Goal: Information Seeking & Learning: Learn about a topic

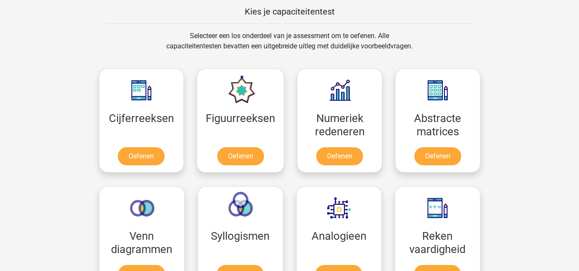
scroll to position [337, 0]
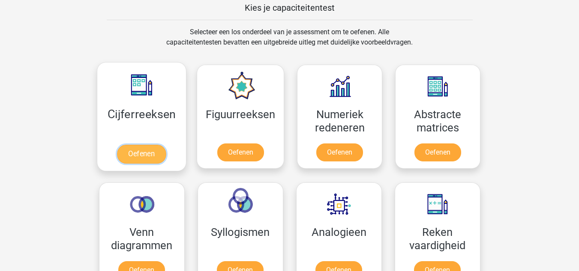
click at [154, 150] on link "Oefenen" at bounding box center [141, 154] width 49 height 19
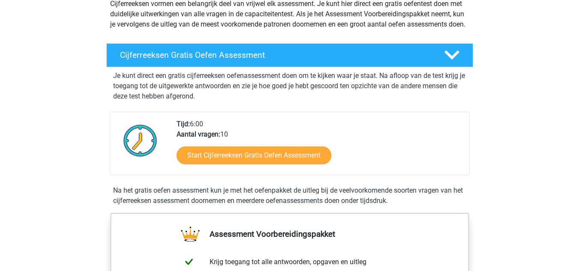
scroll to position [171, 0]
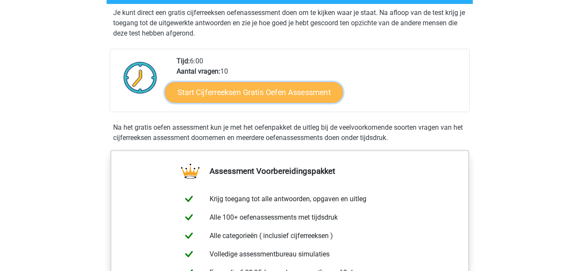
click at [303, 102] on link "Start Cijferreeksen Gratis Oefen Assessment" at bounding box center [254, 92] width 178 height 21
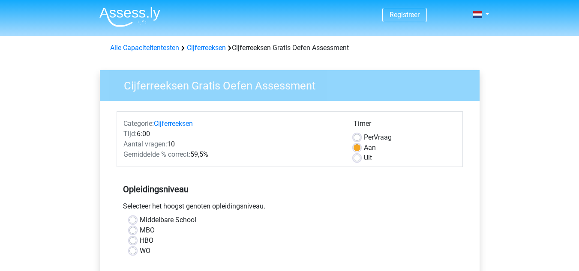
click at [140, 219] on label "Middelbare School" at bounding box center [168, 220] width 57 height 10
click at [134, 219] on input "Middelbare School" at bounding box center [132, 219] width 7 height 9
radio input "true"
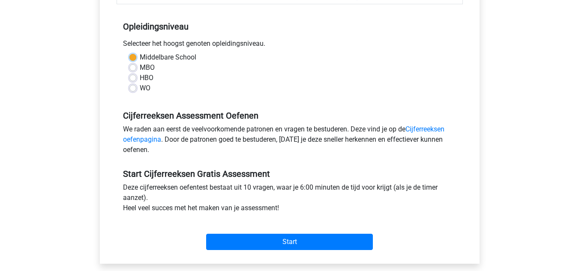
scroll to position [166, 0]
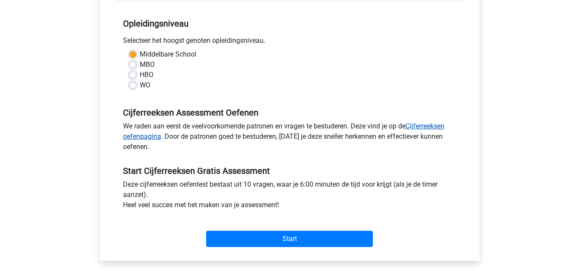
click at [427, 125] on link "Cijferreeksen oefenpagina" at bounding box center [283, 131] width 321 height 18
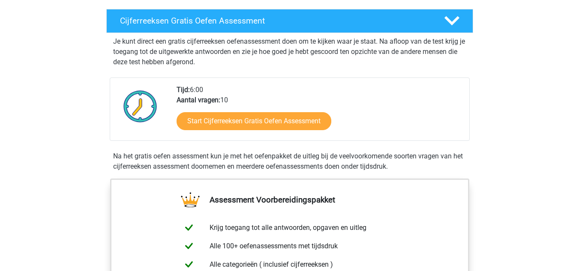
scroll to position [126, 0]
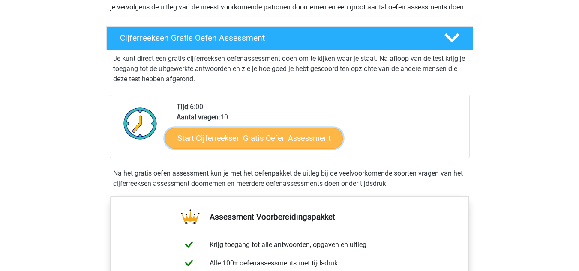
click at [288, 142] on link "Start Cijferreeksen Gratis Oefen Assessment" at bounding box center [254, 138] width 178 height 21
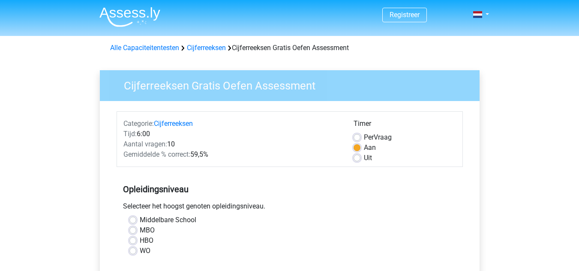
click at [140, 219] on label "Middelbare School" at bounding box center [168, 220] width 57 height 10
click at [132, 219] on input "Middelbare School" at bounding box center [132, 219] width 7 height 9
radio input "true"
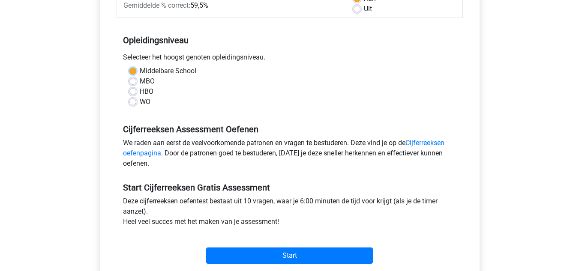
scroll to position [154, 0]
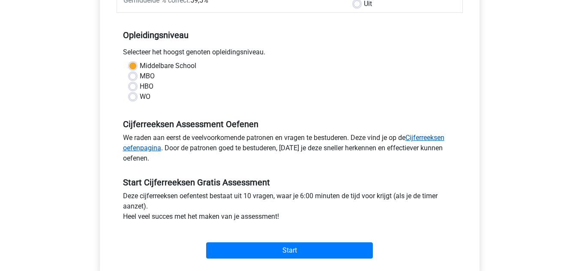
click at [434, 137] on link "Cijferreeksen oefenpagina" at bounding box center [283, 143] width 321 height 18
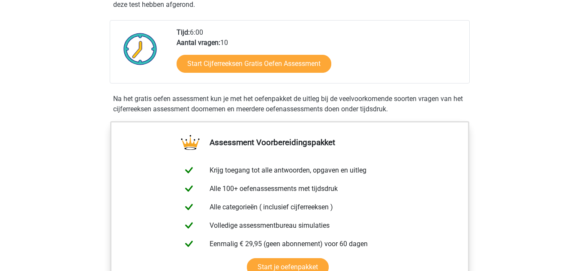
scroll to position [206, 0]
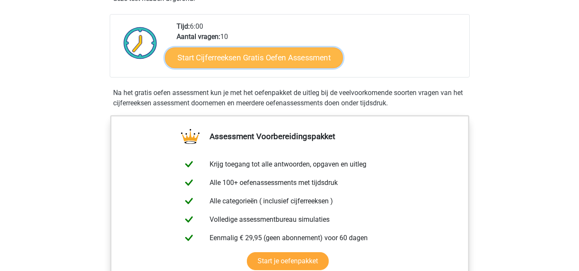
click at [270, 68] on link "Start Cijferreeksen Gratis Oefen Assessment" at bounding box center [254, 57] width 178 height 21
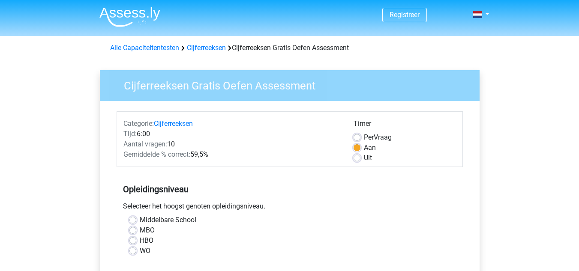
click at [140, 220] on label "Middelbare School" at bounding box center [168, 220] width 57 height 10
click at [132, 220] on input "Middelbare School" at bounding box center [132, 219] width 7 height 9
radio input "true"
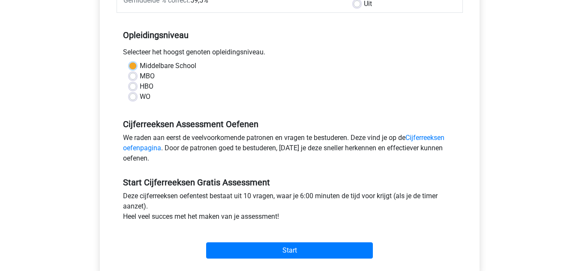
scroll to position [171, 0]
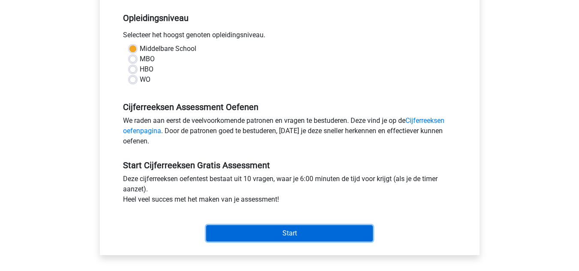
click at [322, 235] on input "Start" at bounding box center [289, 233] width 167 height 16
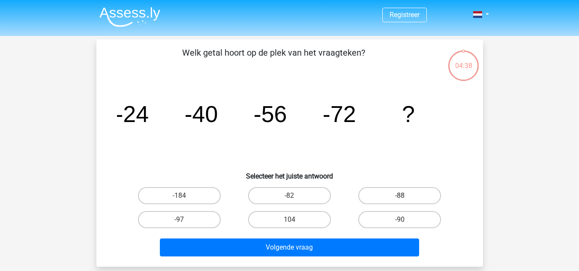
click at [404, 194] on label "-88" at bounding box center [399, 195] width 83 height 17
click at [404, 196] on input "-88" at bounding box center [403, 199] width 6 height 6
radio input "true"
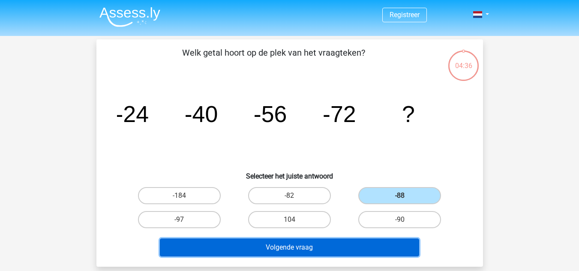
click at [366, 245] on button "Volgende vraag" at bounding box center [289, 248] width 259 height 18
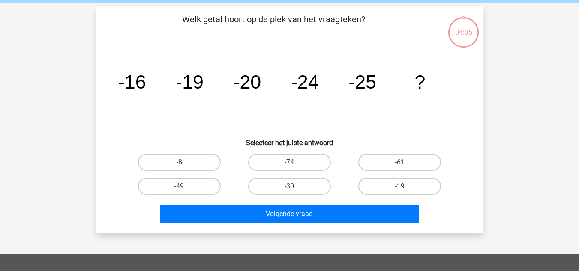
scroll to position [39, 0]
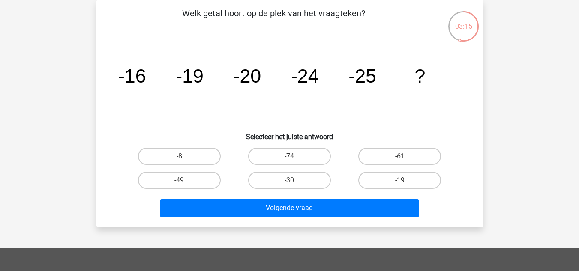
drag, startPoint x: 366, startPoint y: 245, endPoint x: 351, endPoint y: 238, distance: 16.1
click at [351, 238] on div "Registreer Nederlands English" at bounding box center [289, 218] width 579 height 514
click at [294, 185] on input "-30" at bounding box center [292, 183] width 6 height 6
radio input "true"
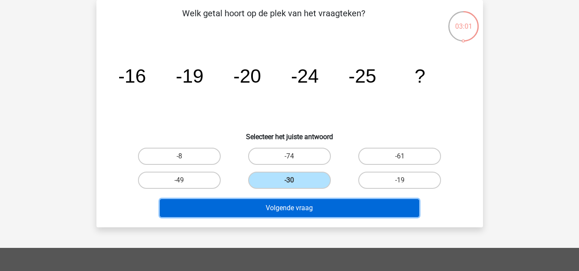
click at [294, 205] on button "Volgende vraag" at bounding box center [289, 208] width 259 height 18
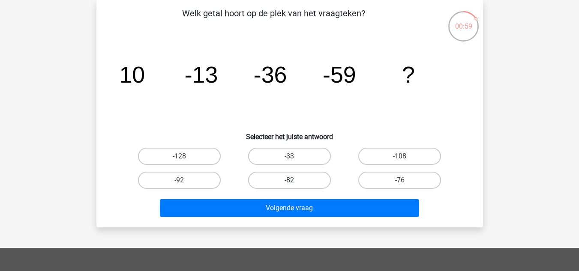
click at [290, 179] on label "-82" at bounding box center [289, 180] width 83 height 17
click at [290, 180] on input "-82" at bounding box center [292, 183] width 6 height 6
radio input "true"
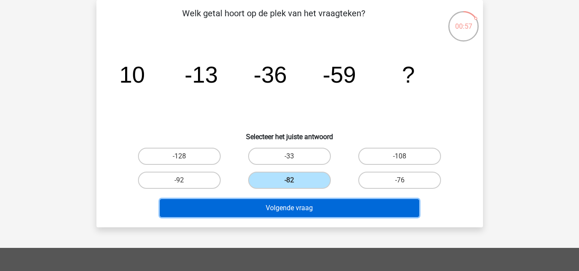
click at [290, 206] on button "Volgende vraag" at bounding box center [289, 208] width 259 height 18
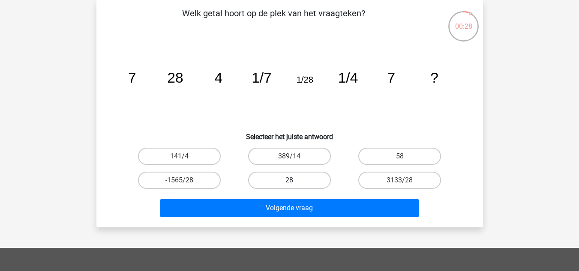
click at [297, 178] on label "28" at bounding box center [289, 180] width 83 height 17
click at [295, 180] on input "28" at bounding box center [292, 183] width 6 height 6
radio input "true"
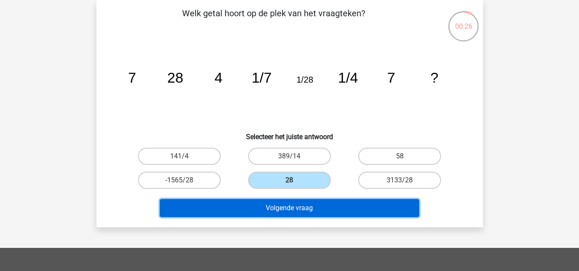
click at [297, 209] on button "Volgende vraag" at bounding box center [289, 208] width 259 height 18
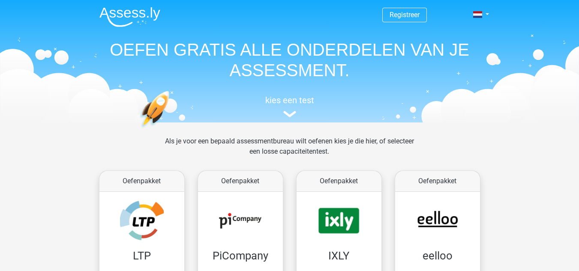
scroll to position [337, 0]
